Goal: Contribute content

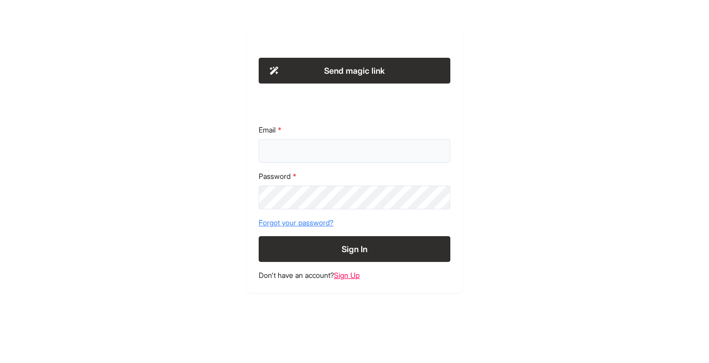
type input "**********"
click at [353, 249] on button "Sign In" at bounding box center [355, 249] width 192 height 26
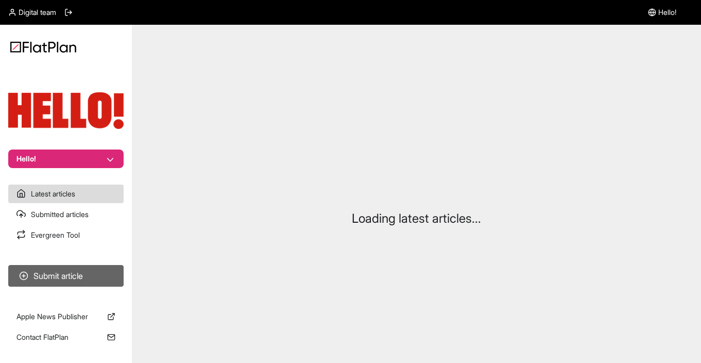
click at [70, 274] on button "Submit article" at bounding box center [65, 276] width 115 height 22
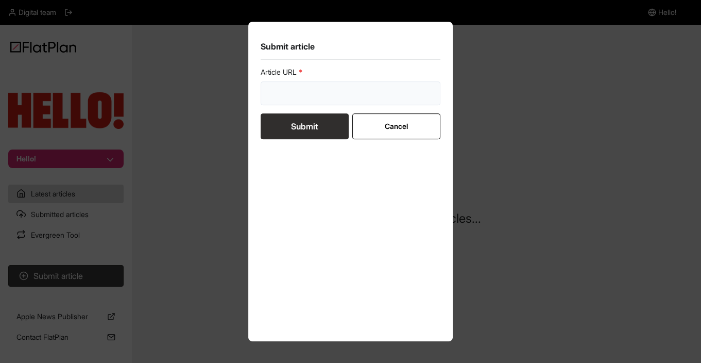
click at [310, 98] on input "url" at bounding box center [351, 93] width 180 height 24
paste input "[URL][DOMAIN_NAME]"
type input "[URL][DOMAIN_NAME]"
click at [294, 127] on button "Submit" at bounding box center [305, 126] width 88 height 26
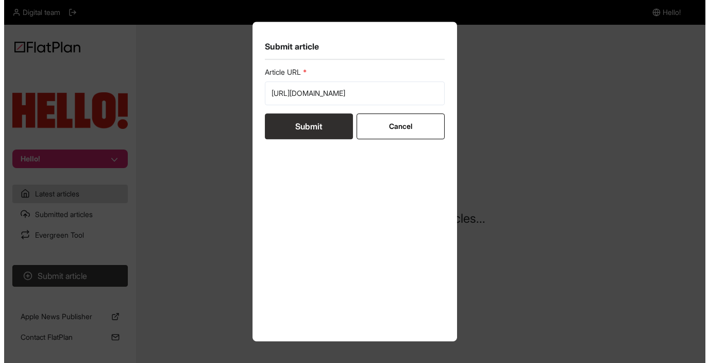
scroll to position [0, 0]
